Goal: Navigation & Orientation: Go to known website

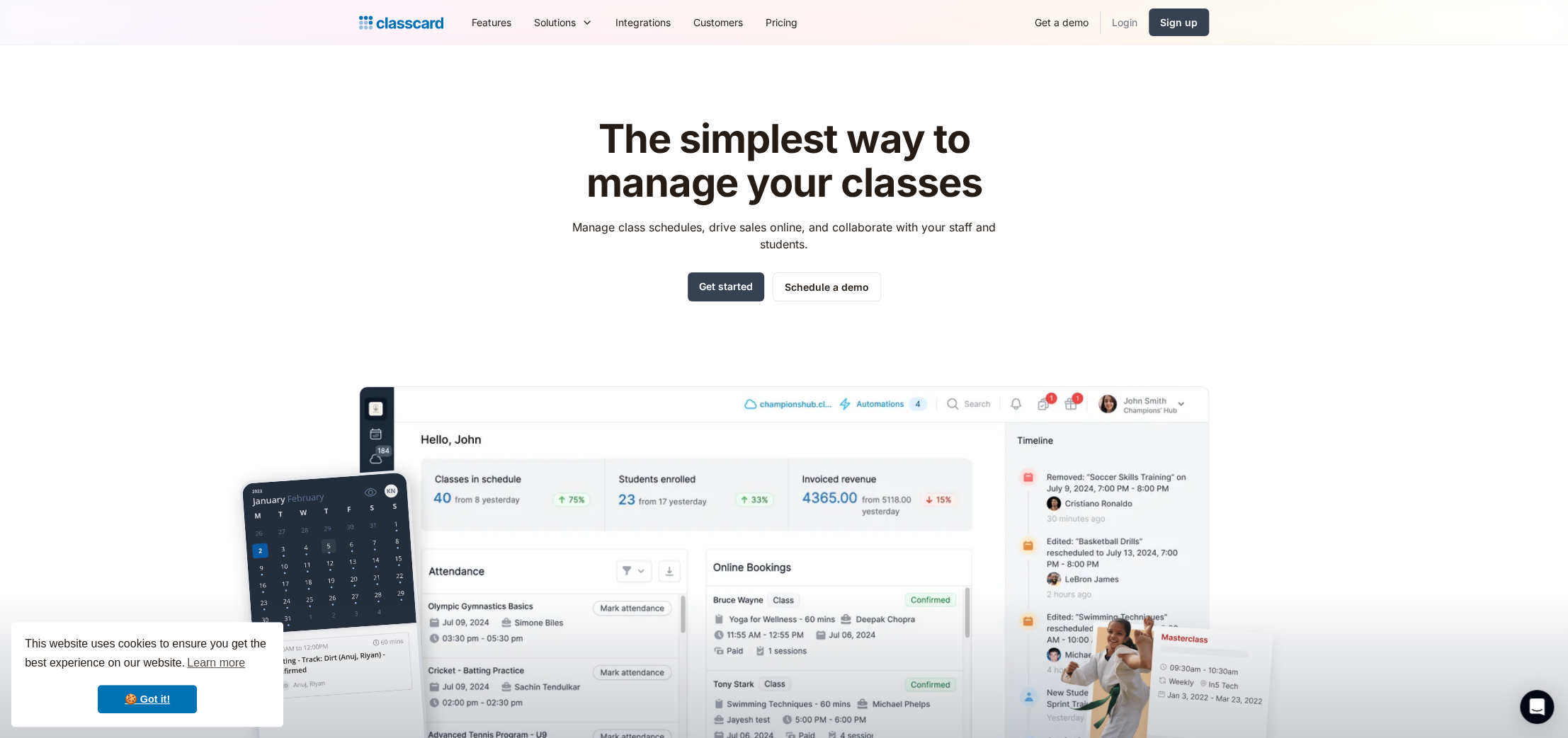
click at [1120, 20] on link "Login" at bounding box center [1125, 22] width 48 height 32
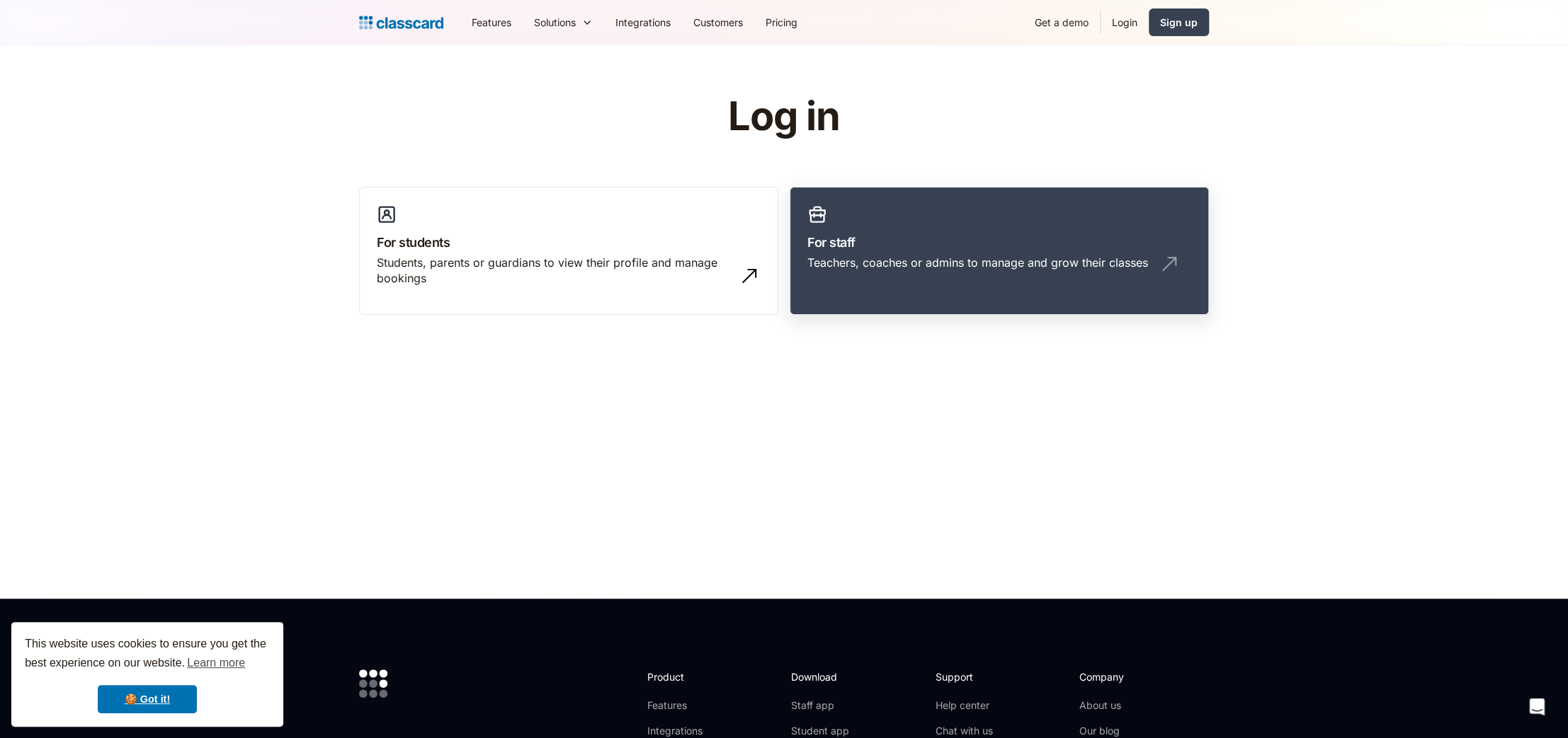
click at [995, 258] on div "Teachers, coaches or admins to manage and grow their classes" at bounding box center [978, 262] width 341 height 16
